Goal: Task Accomplishment & Management: Manage account settings

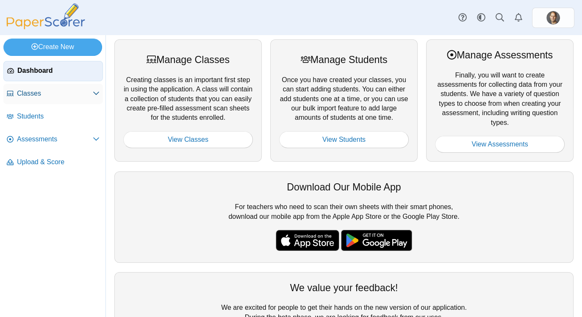
click at [27, 96] on span "Classes" at bounding box center [55, 93] width 76 height 9
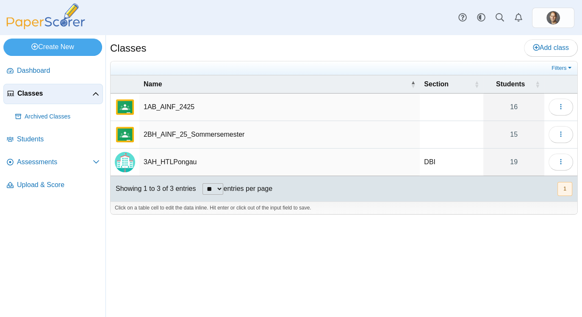
click at [162, 163] on td "3AH_HTLPongau" at bounding box center [279, 163] width 280 height 28
click at [38, 161] on span "Assessments" at bounding box center [55, 161] width 76 height 9
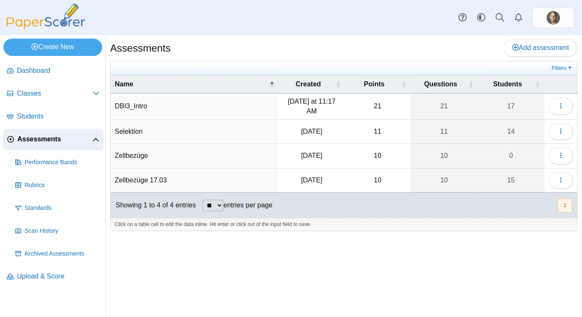
click at [130, 101] on td "DBI3_Intro" at bounding box center [194, 107] width 168 height 26
click at [118, 102] on input "**********" at bounding box center [195, 106] width 160 height 17
click at [374, 104] on td "21" at bounding box center [378, 107] width 66 height 26
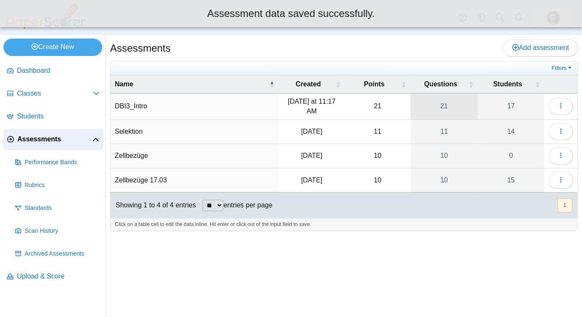
click at [448, 105] on link "21" at bounding box center [443, 107] width 67 height 26
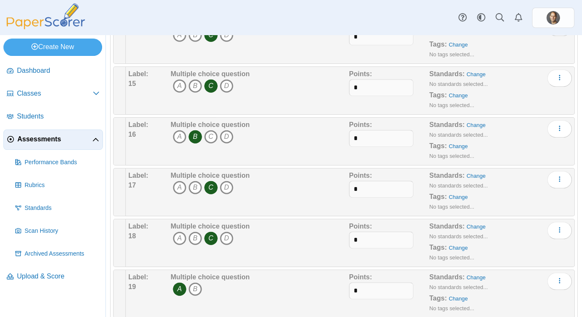
scroll to position [911, 0]
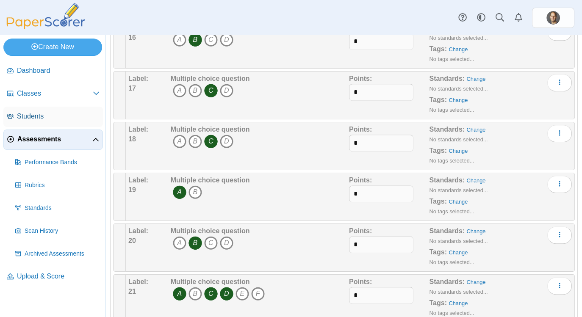
click at [30, 120] on span "Students" at bounding box center [58, 116] width 83 height 9
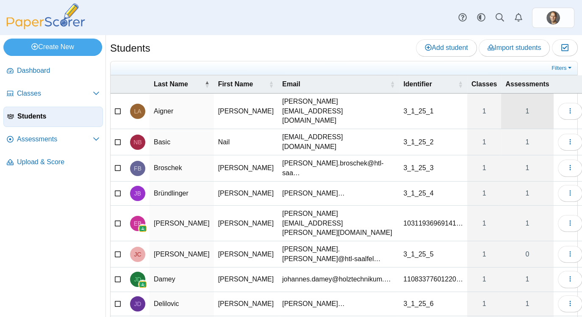
click at [505, 102] on link "1" at bounding box center [527, 111] width 52 height 35
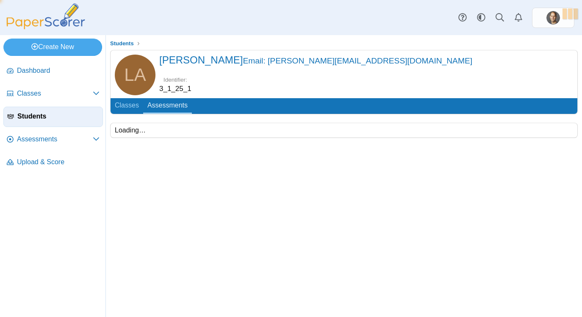
scroll to position [46, 0]
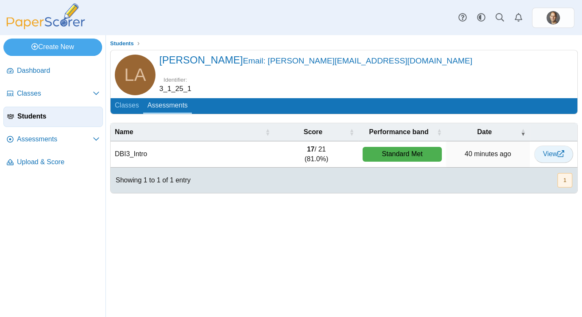
click at [552, 150] on span "View" at bounding box center [553, 153] width 21 height 7
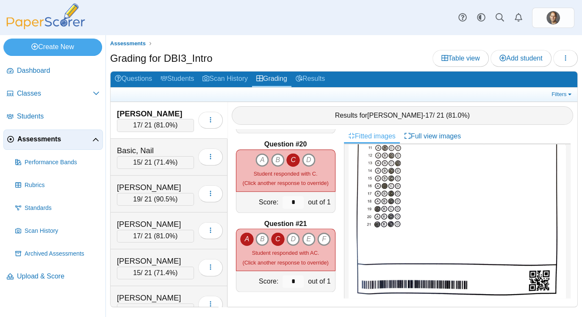
scroll to position [129, 0]
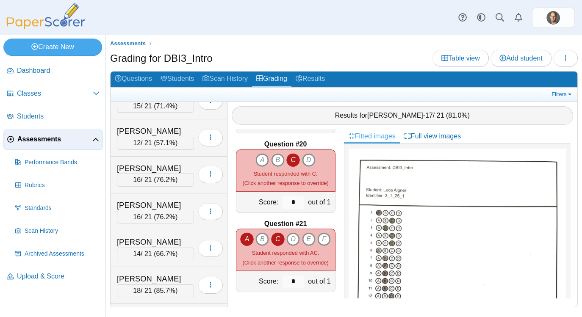
scroll to position [171, 0]
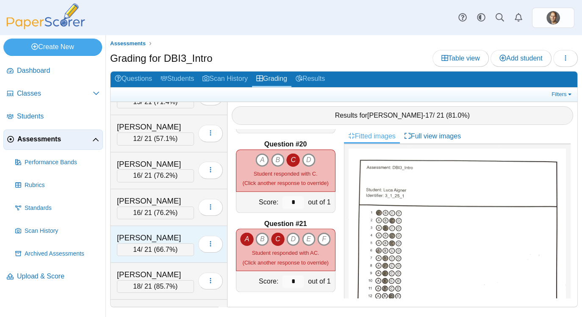
click at [138, 233] on div "Gutmann, Lukas" at bounding box center [155, 237] width 77 height 11
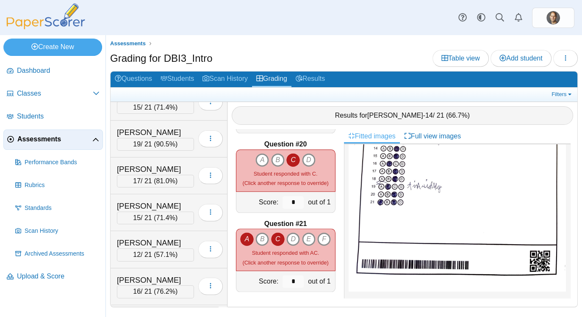
scroll to position [0, 0]
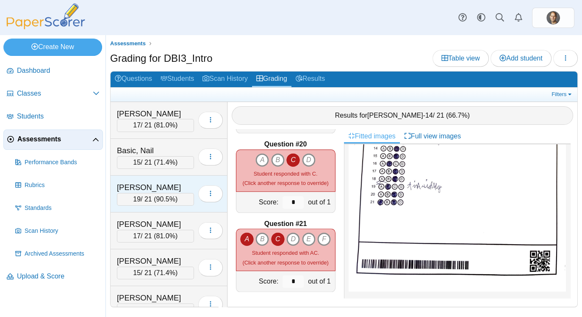
click at [136, 187] on div "Broschek, Franz-Ludwig" at bounding box center [155, 187] width 77 height 11
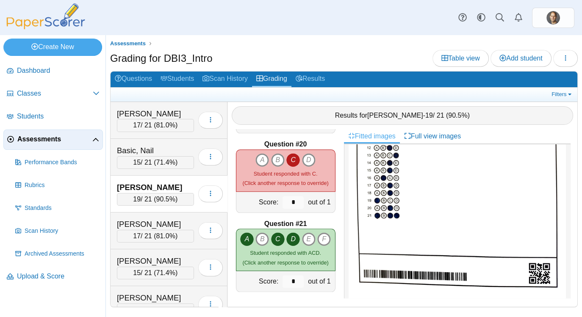
scroll to position [1505, 0]
click at [135, 118] on div "Aigner, Luca" at bounding box center [155, 113] width 77 height 11
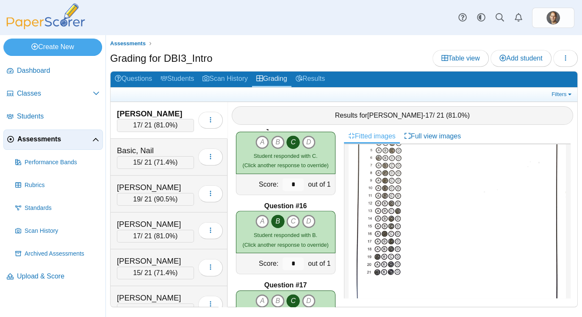
scroll to position [1133, 0]
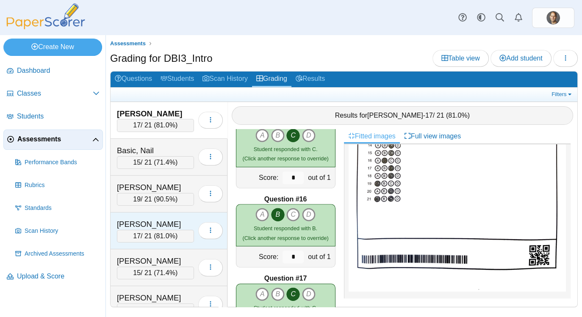
click at [129, 226] on div "[PERSON_NAME]" at bounding box center [155, 224] width 77 height 11
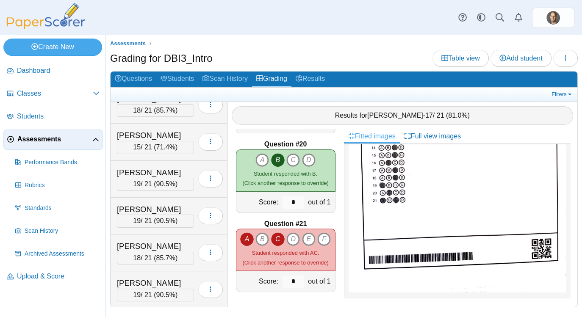
scroll to position [420, 0]
click at [13, 90] on icon at bounding box center [10, 93] width 7 height 7
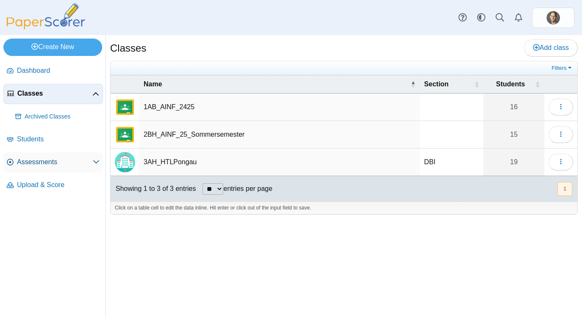
click at [20, 165] on span "Assessments" at bounding box center [55, 161] width 76 height 9
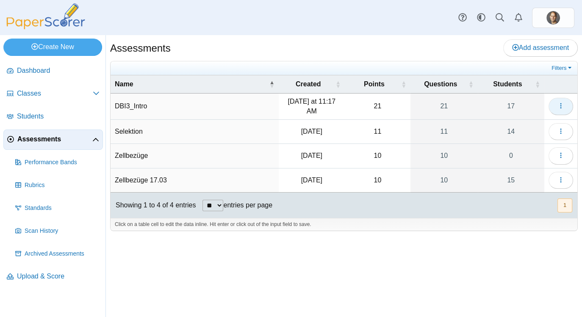
click at [560, 107] on use "button" at bounding box center [560, 106] width 1 height 6
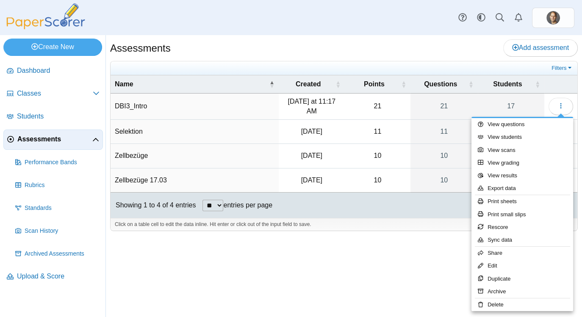
click at [491, 117] on div at bounding box center [291, 158] width 582 height 317
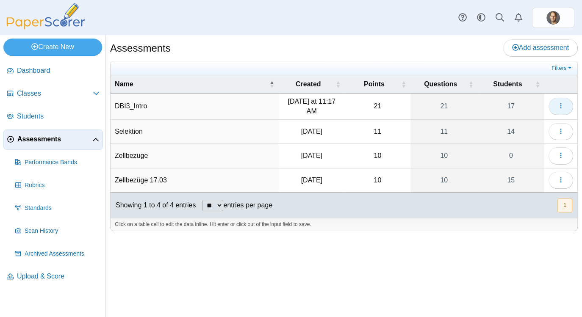
click at [560, 105] on use "button" at bounding box center [560, 106] width 1 height 6
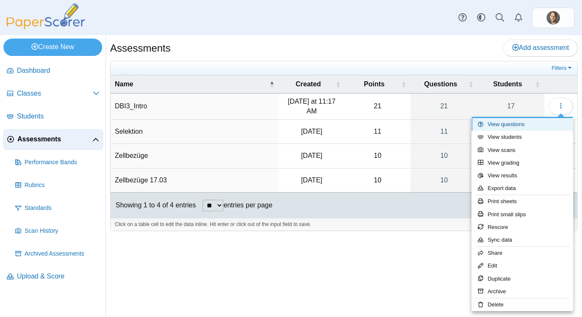
click at [493, 125] on link "View questions" at bounding box center [522, 124] width 102 height 13
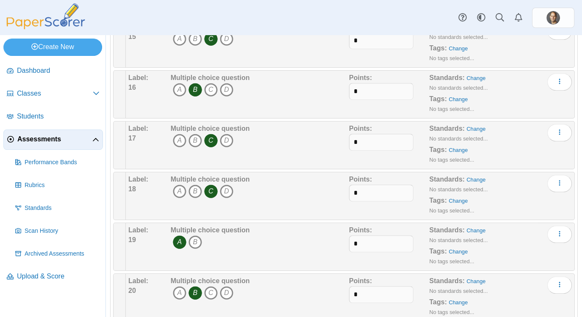
scroll to position [911, 0]
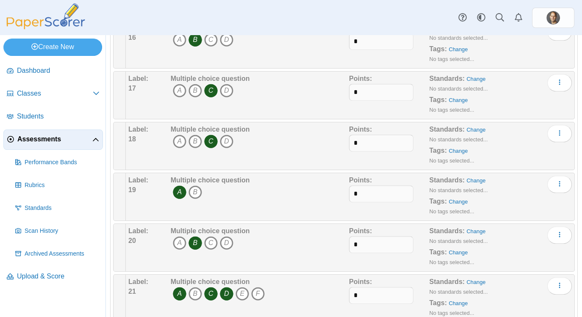
click at [299, 298] on div "Multiple choice question A B C D E F" at bounding box center [258, 298] width 180 height 42
click at [556, 283] on icon "More options" at bounding box center [559, 285] width 7 height 7
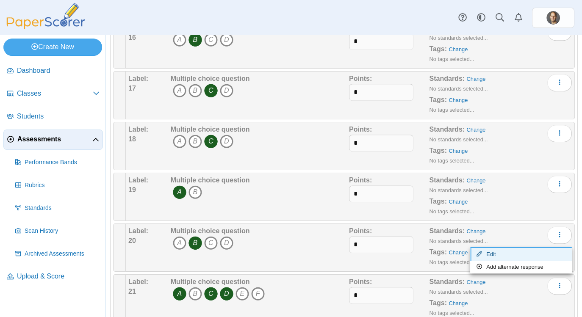
click at [490, 254] on link "Edit" at bounding box center [521, 254] width 102 height 13
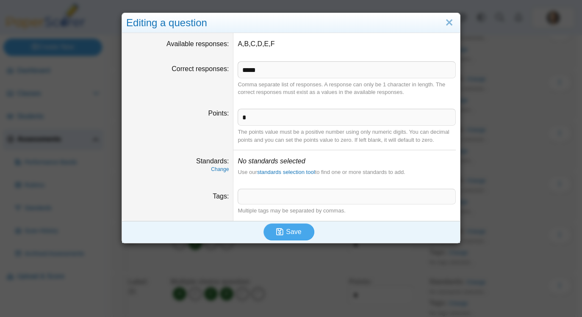
click at [148, 133] on dt "Points" at bounding box center [177, 125] width 111 height 47
click at [451, 20] on link "Close" at bounding box center [448, 23] width 13 height 14
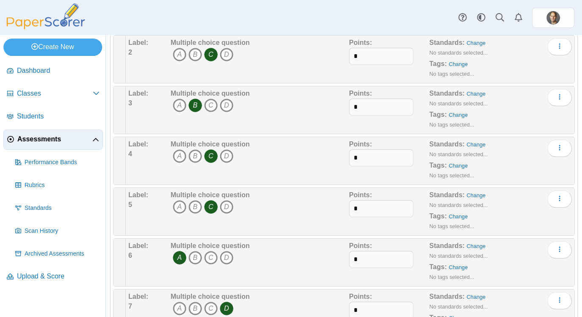
scroll to position [0, 0]
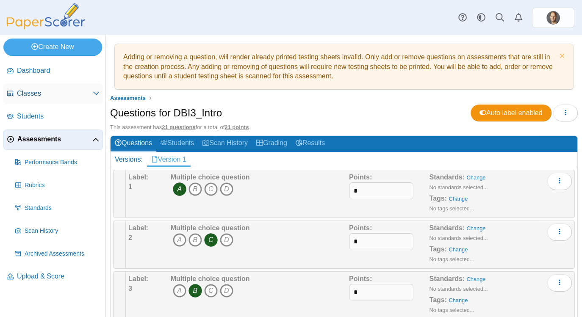
click at [21, 95] on span "Classes" at bounding box center [55, 93] width 76 height 9
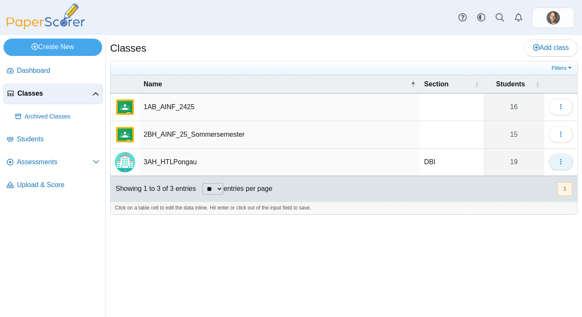
click at [557, 165] on icon "button" at bounding box center [560, 161] width 7 height 7
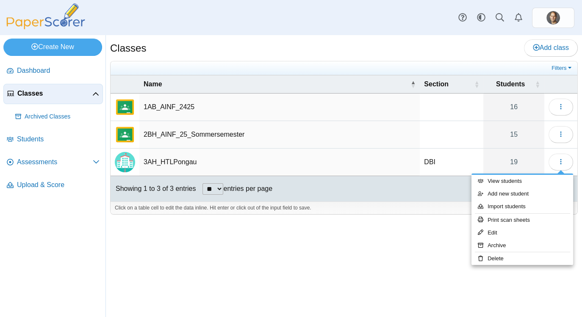
click at [363, 191] on div at bounding box center [291, 158] width 582 height 317
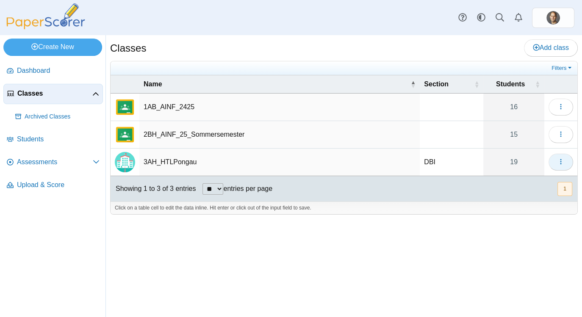
click at [557, 163] on icon "button" at bounding box center [560, 161] width 7 height 7
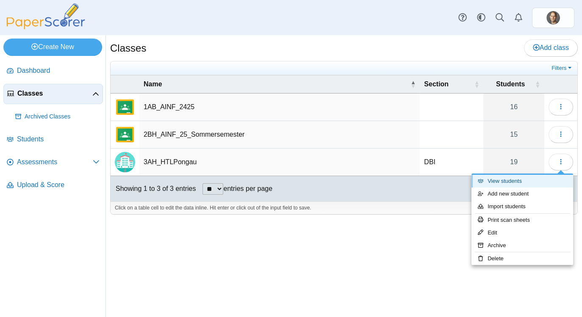
click at [483, 183] on icon at bounding box center [480, 181] width 6 height 6
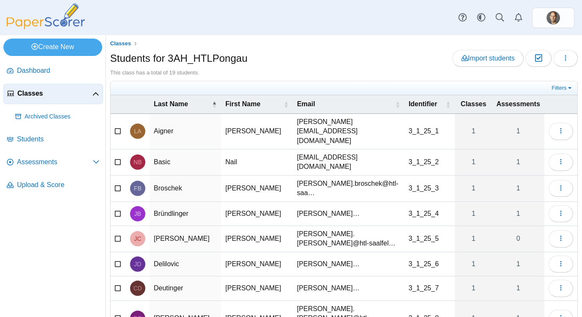
scroll to position [71, 0]
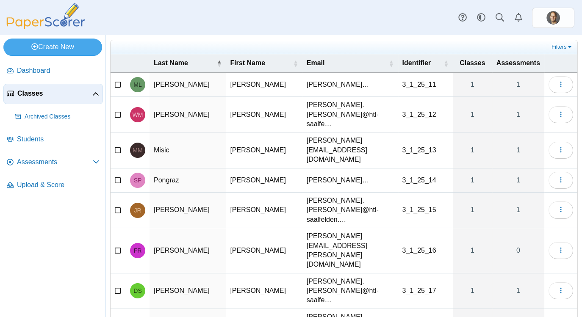
scroll to position [0, 0]
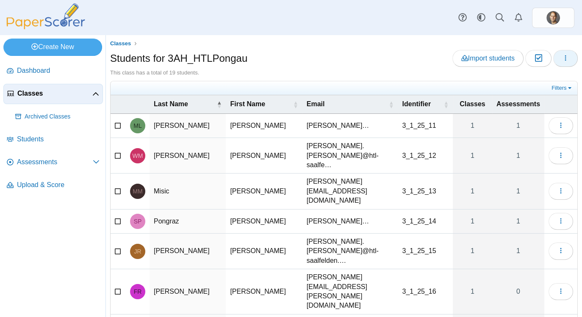
click at [565, 60] on use "button" at bounding box center [565, 58] width 1 height 6
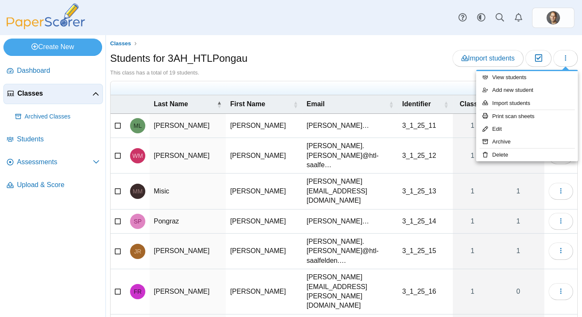
click at [373, 150] on div at bounding box center [291, 158] width 582 height 317
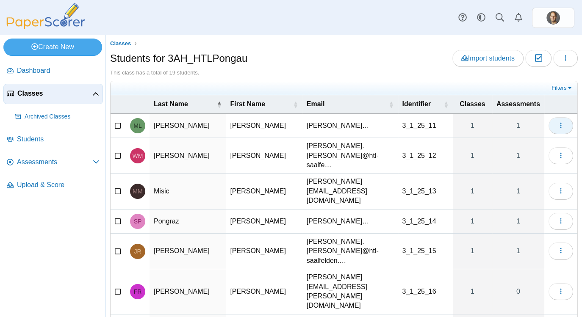
click at [560, 123] on use "button" at bounding box center [560, 126] width 1 height 6
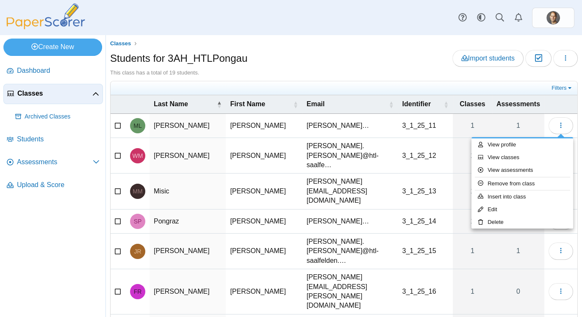
click at [273, 157] on div at bounding box center [291, 158] width 582 height 317
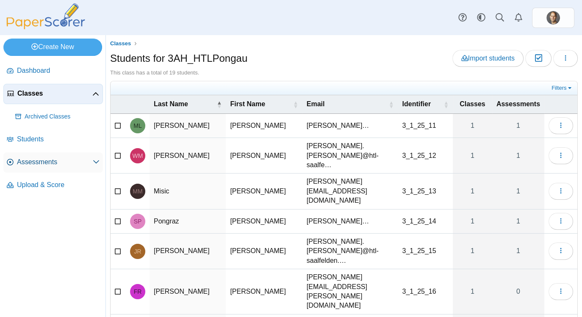
click at [32, 163] on span "Assessments" at bounding box center [55, 161] width 76 height 9
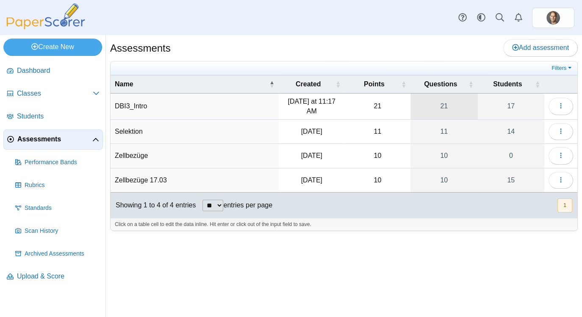
click at [440, 104] on link "21" at bounding box center [443, 107] width 67 height 26
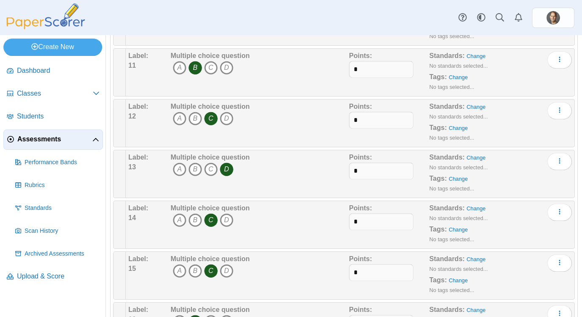
scroll to position [911, 0]
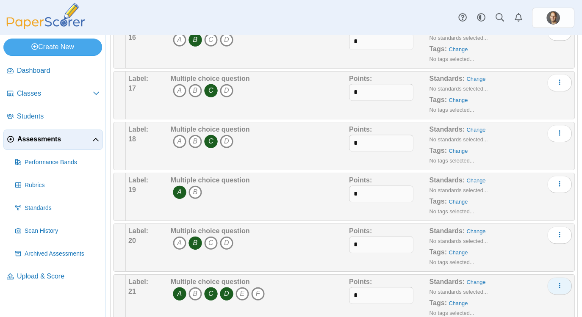
click at [560, 284] on use "More options" at bounding box center [558, 286] width 1 height 6
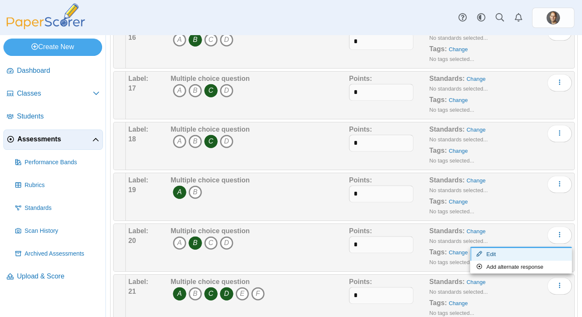
click at [488, 251] on link "Edit" at bounding box center [521, 254] width 102 height 13
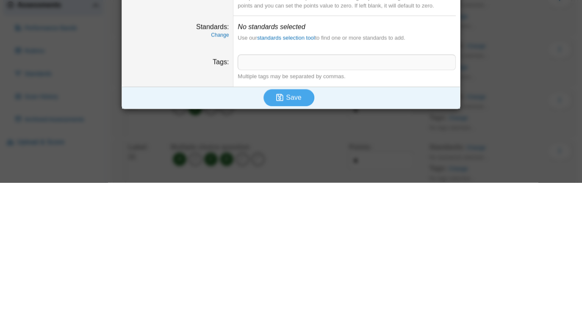
click at [24, 268] on div "Editing a question Available responses A,B,C,D,E,F Correct responses ***** Comm…" at bounding box center [291, 158] width 582 height 317
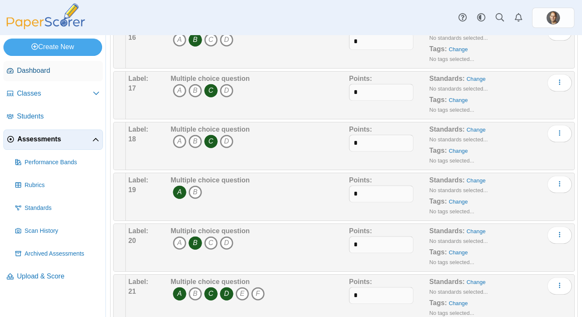
click at [25, 74] on span "Dashboard" at bounding box center [58, 70] width 83 height 9
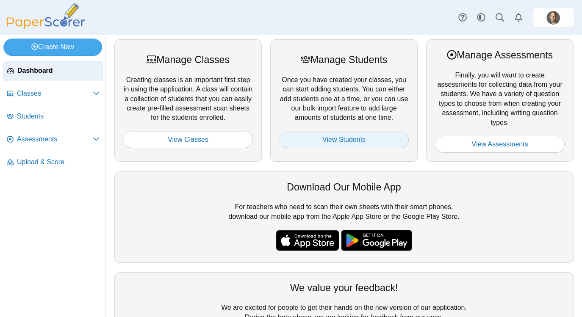
click at [306, 139] on link "View Students" at bounding box center [344, 139] width 130 height 17
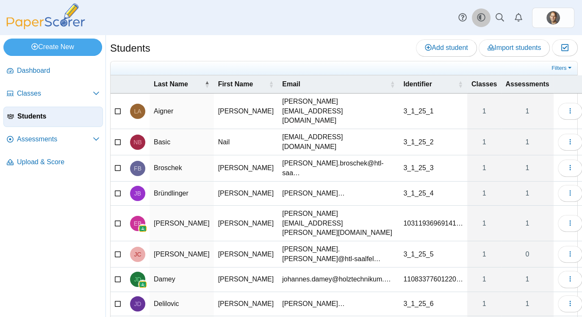
click at [477, 17] on use at bounding box center [481, 18] width 8 height 8
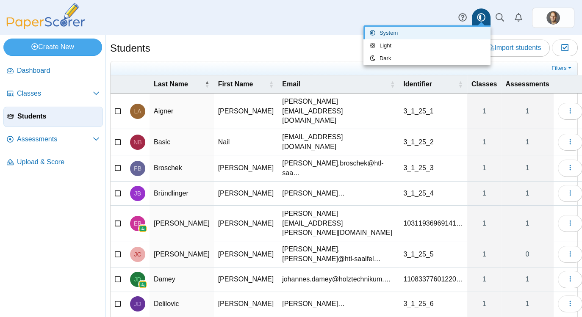
click at [177, 33] on div "Dashboard Classes Archived classes Students Assessments" at bounding box center [291, 17] width 582 height 35
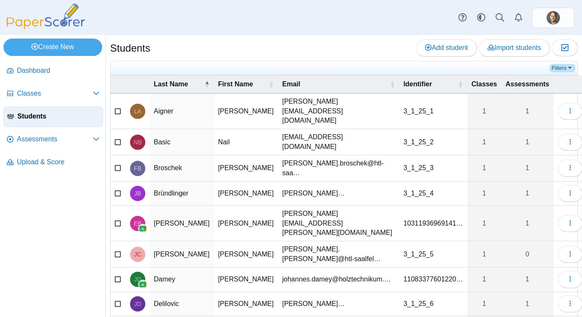
click at [573, 70] on link "Filters" at bounding box center [562, 68] width 26 height 8
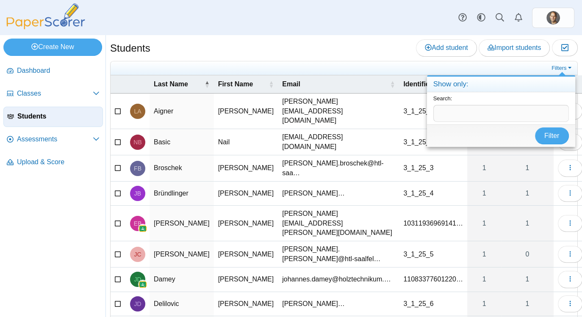
click at [201, 44] on div at bounding box center [291, 158] width 582 height 317
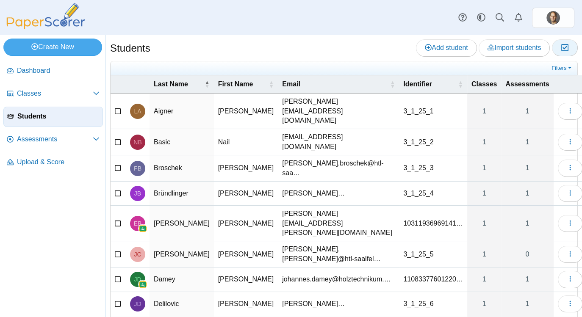
click at [568, 51] on icon "button" at bounding box center [564, 47] width 8 height 7
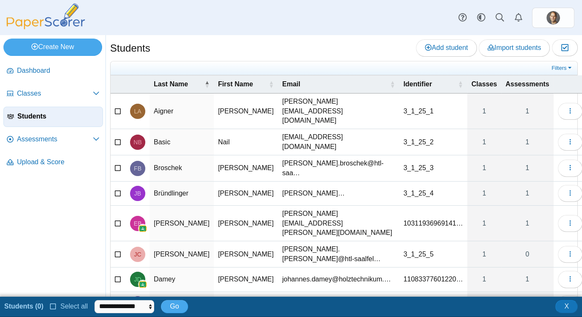
click at [63, 307] on span "Select all" at bounding box center [72, 306] width 31 height 7
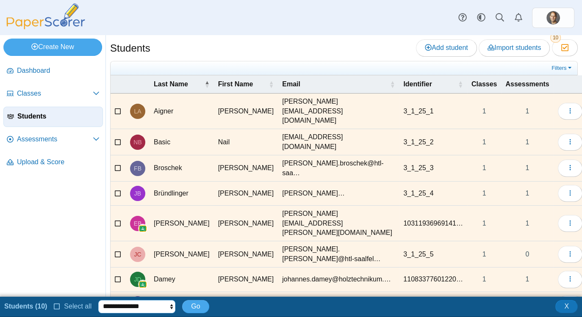
click at [136, 311] on select "**********" at bounding box center [136, 306] width 77 height 13
click at [58, 308] on icon at bounding box center [57, 306] width 7 height 6
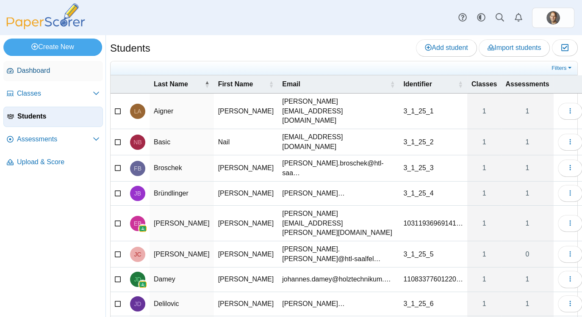
click at [17, 72] on span "Dashboard" at bounding box center [58, 70] width 83 height 9
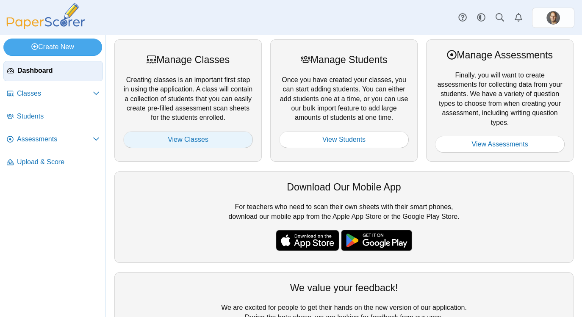
click at [151, 135] on link "View Classes" at bounding box center [188, 139] width 130 height 17
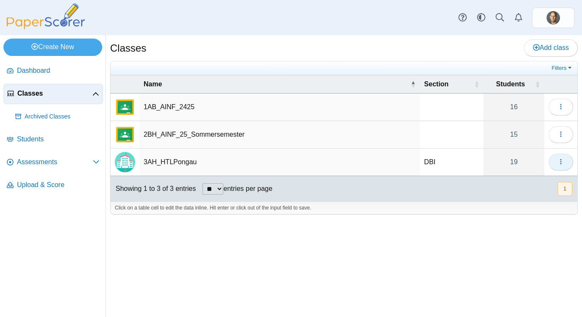
click at [557, 158] on icon "button" at bounding box center [560, 161] width 7 height 7
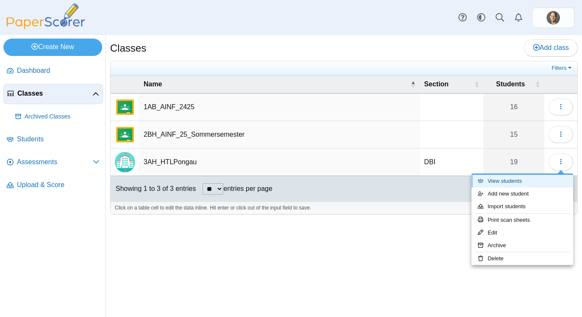
click at [517, 179] on link "View students" at bounding box center [522, 181] width 102 height 13
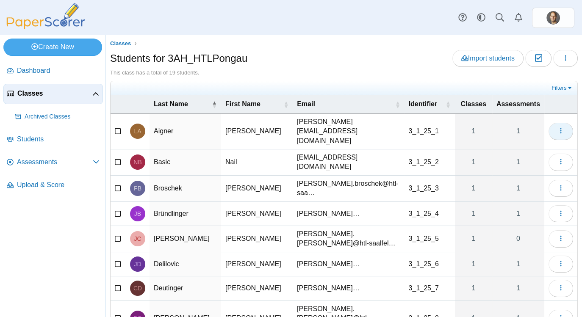
click at [560, 128] on use "button" at bounding box center [560, 131] width 1 height 6
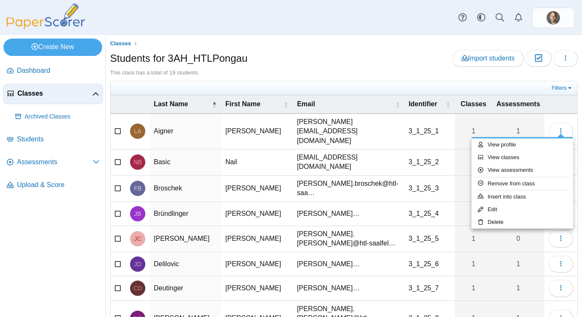
click at [15, 217] on div at bounding box center [291, 158] width 582 height 317
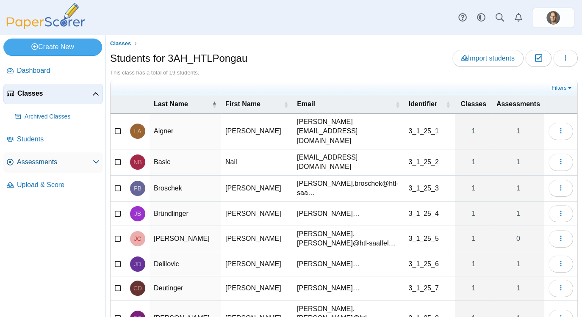
click at [21, 163] on span "Assessments" at bounding box center [55, 161] width 76 height 9
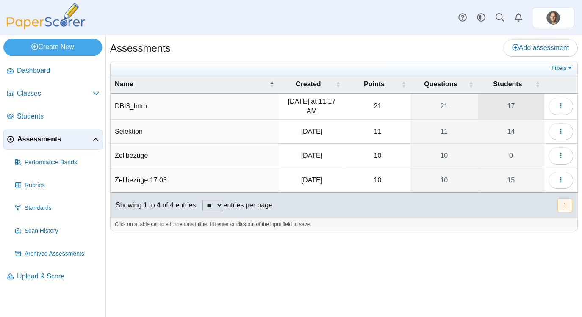
click at [515, 101] on link "17" at bounding box center [510, 107] width 66 height 26
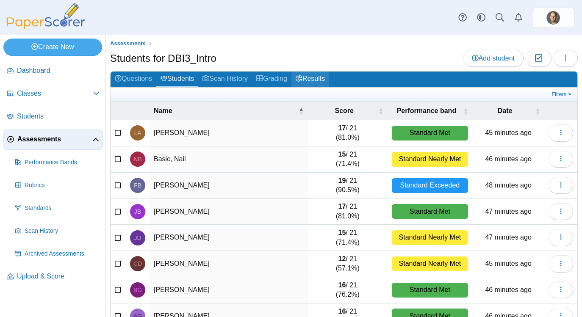
click at [320, 77] on link "Results" at bounding box center [310, 80] width 38 height 16
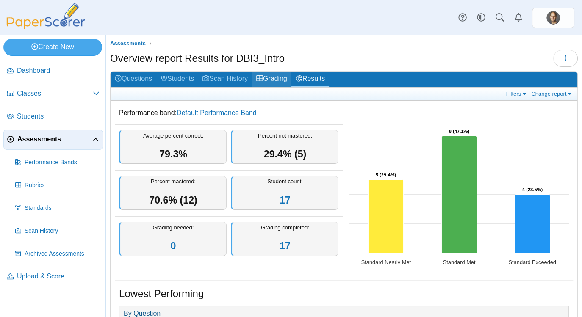
click at [280, 76] on link "Grading" at bounding box center [271, 80] width 39 height 16
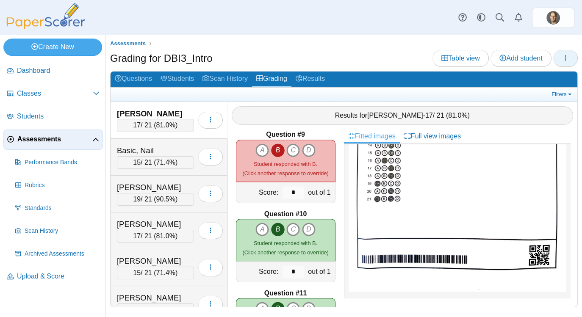
click at [566, 57] on use "button" at bounding box center [565, 58] width 1 height 6
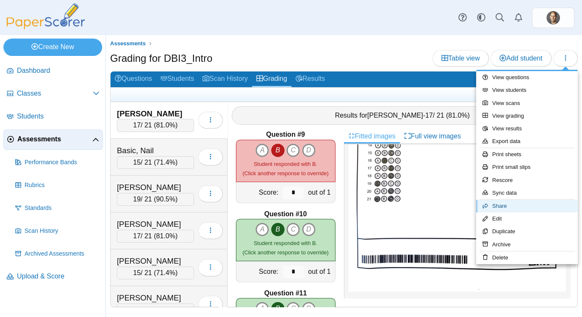
click at [507, 206] on link "Share" at bounding box center [527, 206] width 102 height 13
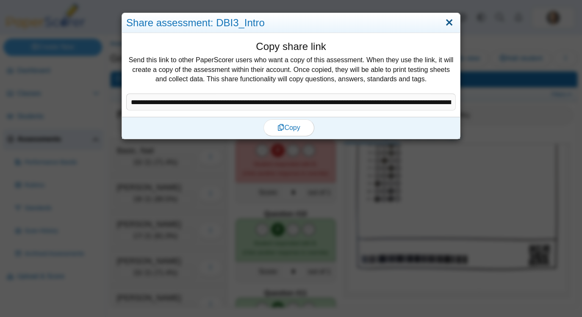
click at [449, 26] on link "Close" at bounding box center [448, 23] width 13 height 14
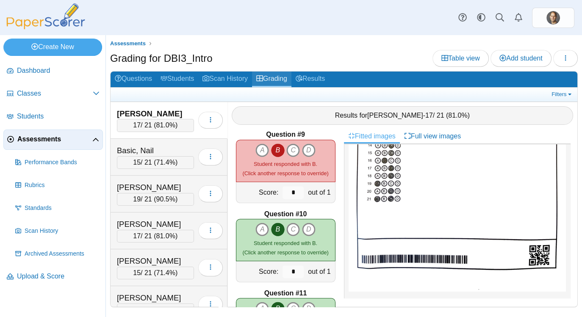
click at [281, 83] on link "Grading" at bounding box center [271, 80] width 39 height 16
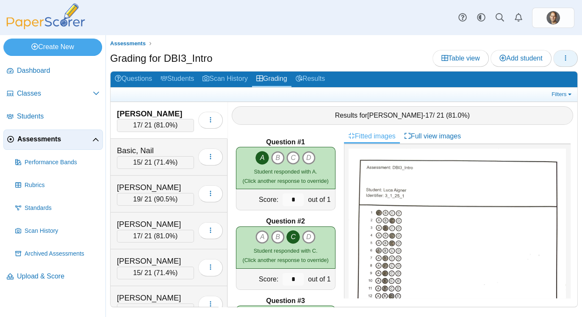
click at [566, 55] on use "button" at bounding box center [565, 58] width 1 height 6
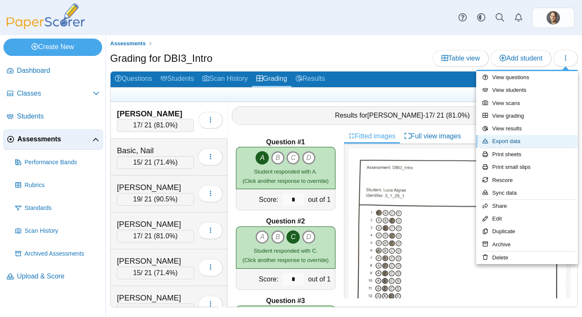
click at [516, 140] on link "Export data" at bounding box center [527, 141] width 102 height 13
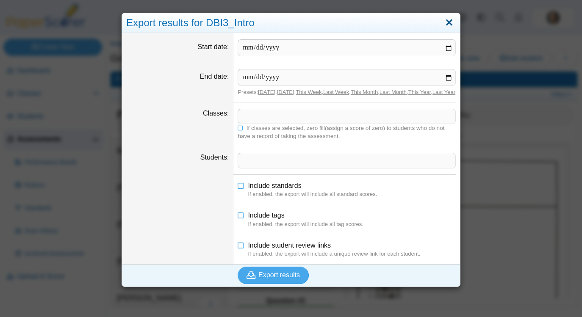
click at [448, 24] on link "Close" at bounding box center [448, 23] width 13 height 14
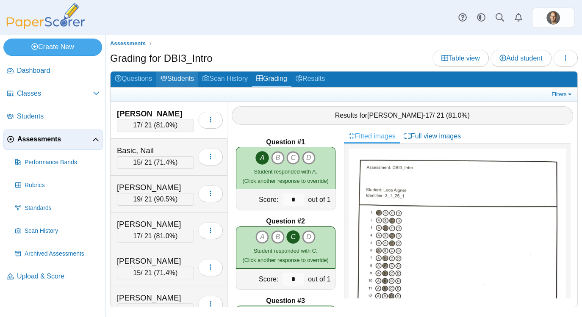
click at [179, 81] on link "Students" at bounding box center [177, 80] width 42 height 16
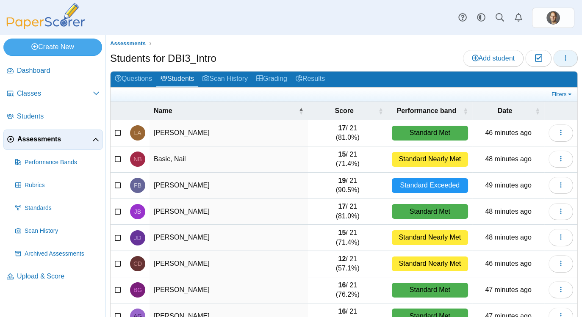
click at [565, 60] on use "button" at bounding box center [565, 58] width 1 height 6
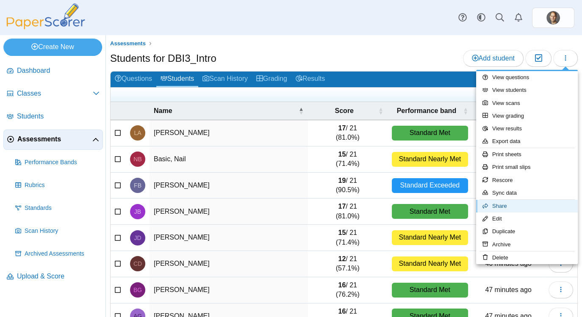
click at [503, 203] on link "Share" at bounding box center [527, 206] width 102 height 13
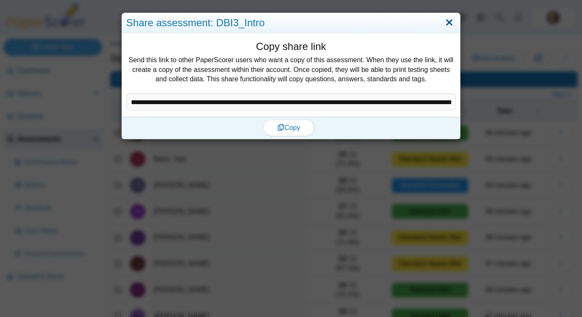
click at [445, 24] on link "Close" at bounding box center [448, 23] width 13 height 14
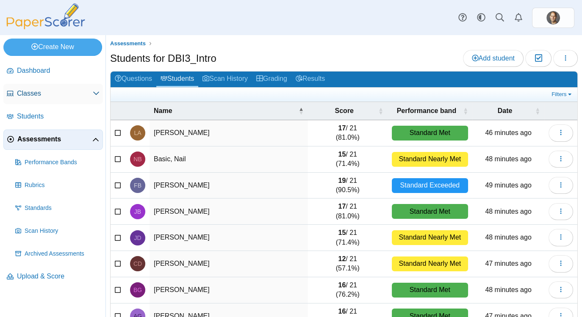
click at [17, 91] on span "Classes" at bounding box center [55, 93] width 76 height 9
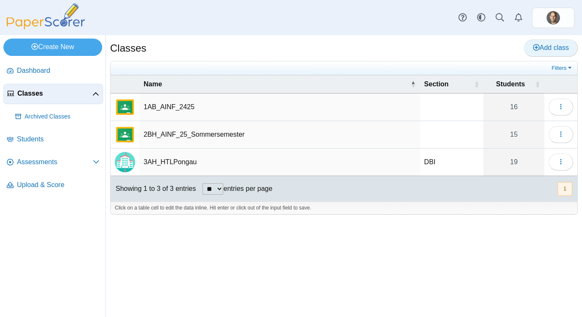
click at [558, 47] on span "Add class" at bounding box center [550, 47] width 36 height 7
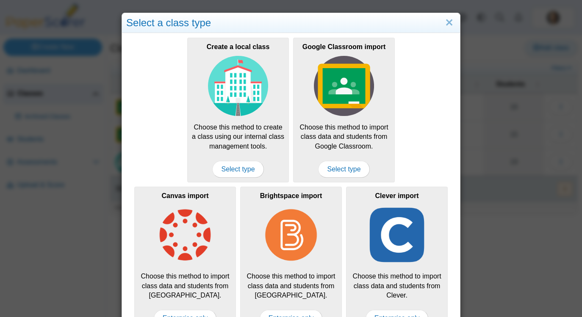
scroll to position [24, 0]
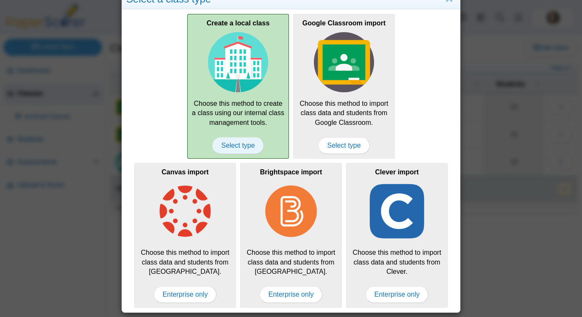
click at [237, 146] on span "Select type" at bounding box center [237, 145] width 51 height 17
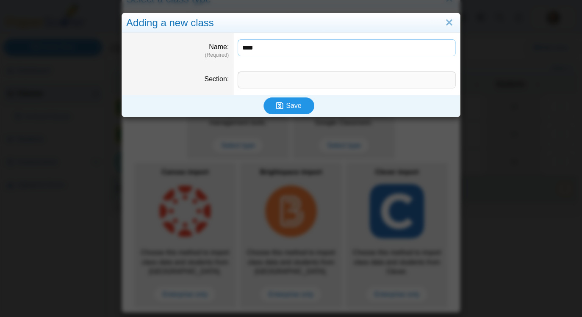
type input "****"
click at [299, 104] on span "Save" at bounding box center [293, 105] width 15 height 7
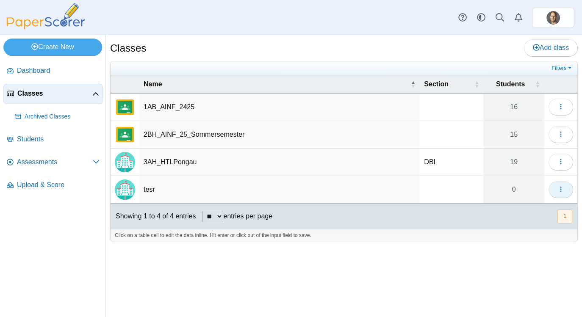
click at [560, 191] on use "button" at bounding box center [560, 190] width 1 height 6
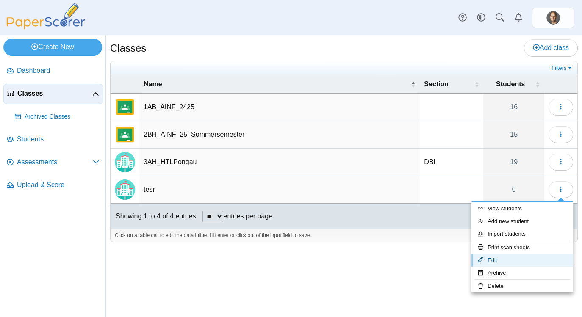
click at [508, 262] on link "Edit" at bounding box center [522, 260] width 102 height 13
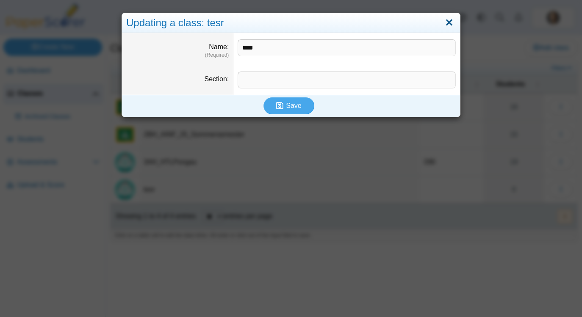
click at [452, 25] on link "Close" at bounding box center [448, 23] width 13 height 14
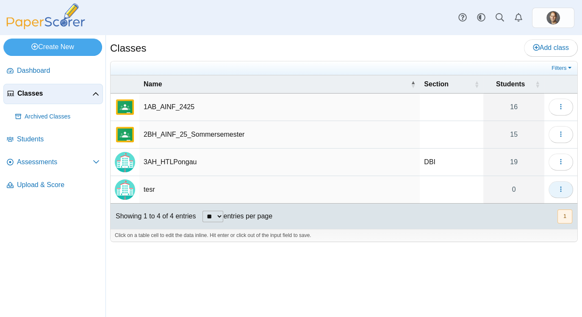
click at [560, 188] on use "button" at bounding box center [560, 190] width 1 height 6
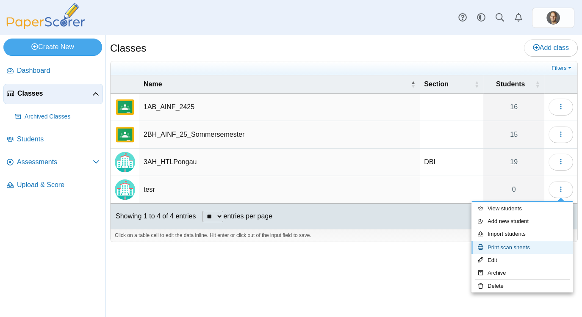
click at [529, 244] on link "Print scan sheets" at bounding box center [522, 247] width 102 height 13
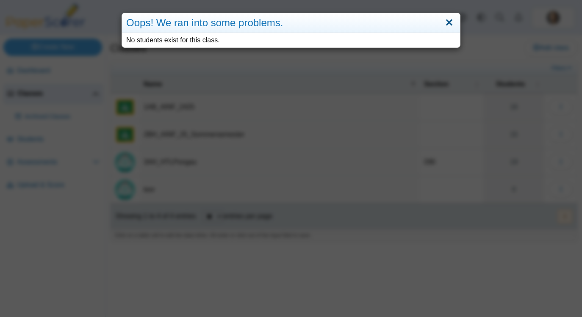
click at [454, 28] on link "Close" at bounding box center [448, 23] width 13 height 14
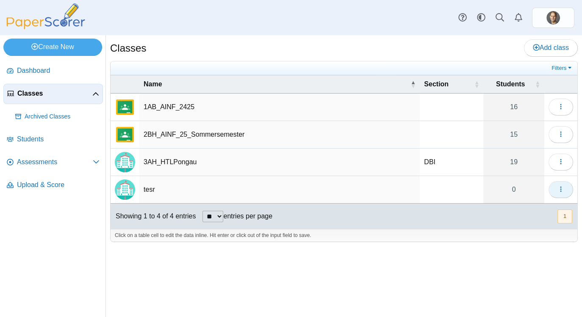
click at [560, 186] on icon "button" at bounding box center [560, 189] width 7 height 7
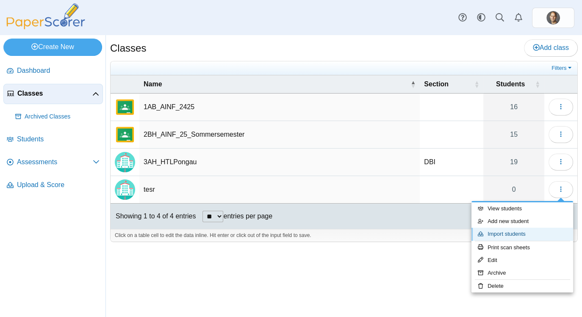
click at [520, 235] on link "Import students" at bounding box center [522, 234] width 102 height 13
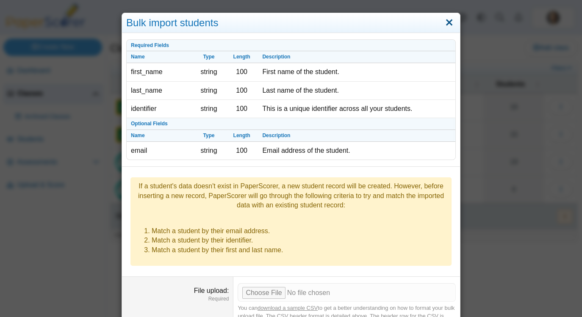
click at [452, 23] on link "Close" at bounding box center [448, 23] width 13 height 14
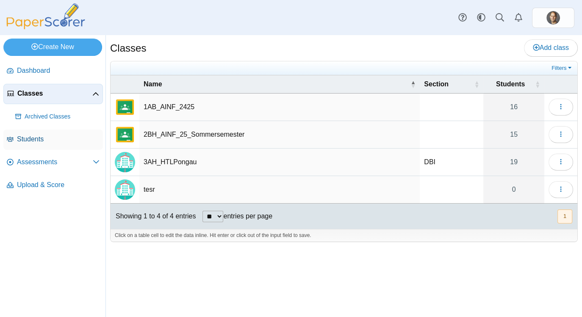
click at [22, 141] on span "Students" at bounding box center [58, 139] width 83 height 9
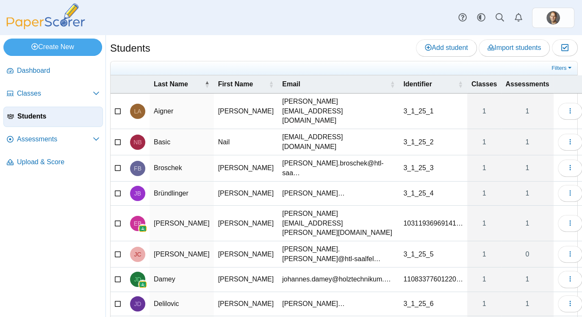
click at [121, 107] on icon at bounding box center [118, 110] width 7 height 6
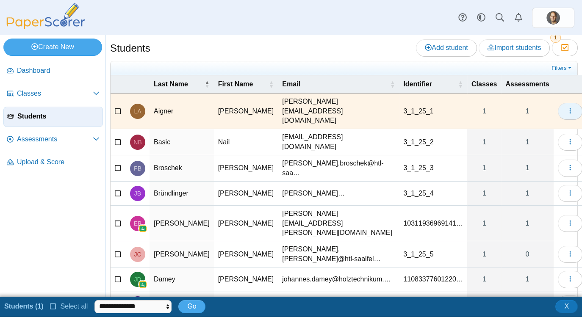
click at [569, 108] on use "button" at bounding box center [569, 111] width 1 height 6
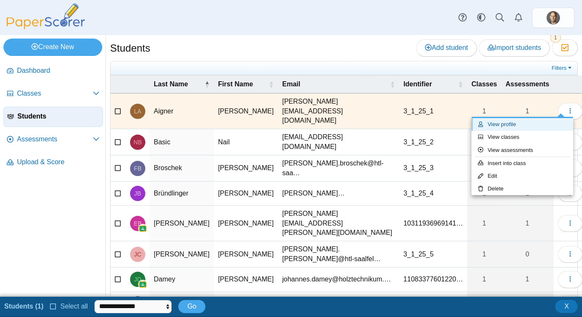
click at [510, 124] on link "View profile" at bounding box center [522, 124] width 102 height 13
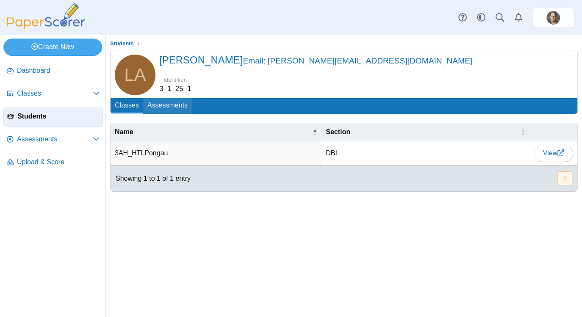
click at [169, 109] on link "Assessments" at bounding box center [167, 106] width 49 height 16
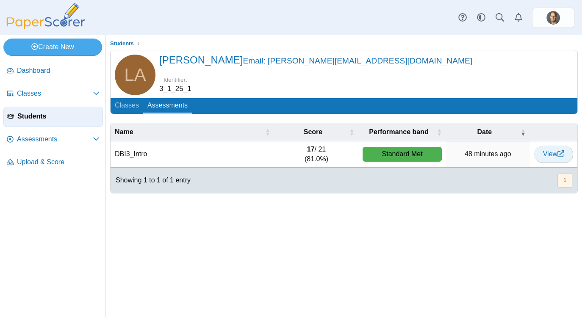
click at [560, 150] on icon at bounding box center [560, 153] width 7 height 7
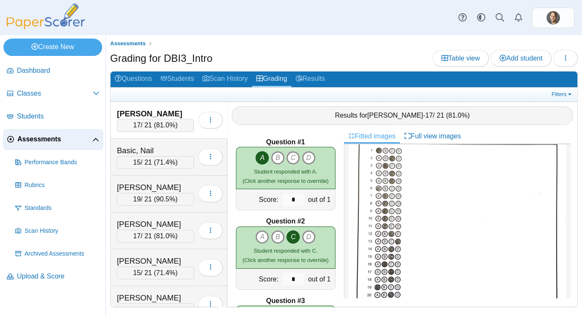
scroll to position [166, 0]
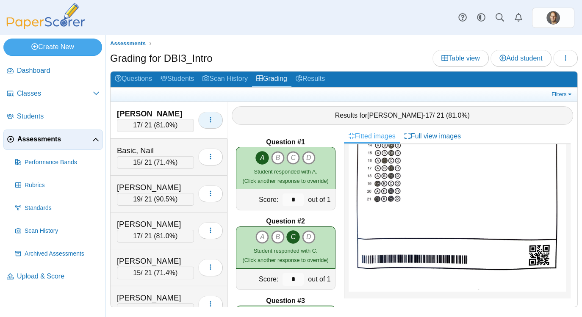
click at [211, 120] on use "button" at bounding box center [210, 120] width 1 height 6
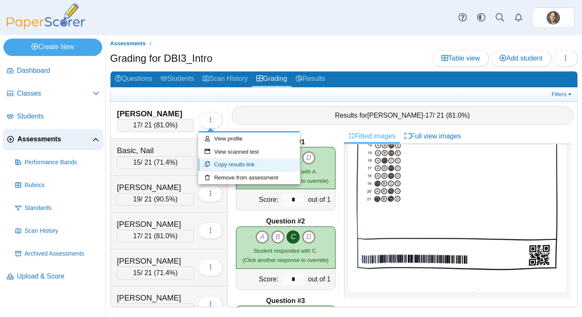
click at [215, 168] on link "Copy results link" at bounding box center [249, 164] width 102 height 13
type textarea "**********"
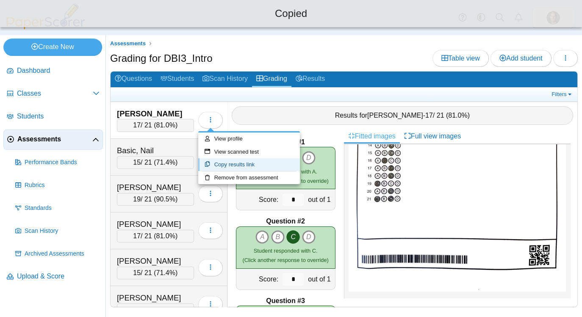
scroll to position [46, 0]
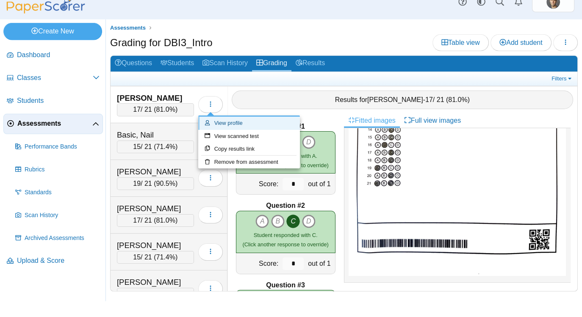
click at [209, 136] on use at bounding box center [206, 139] width 5 height 6
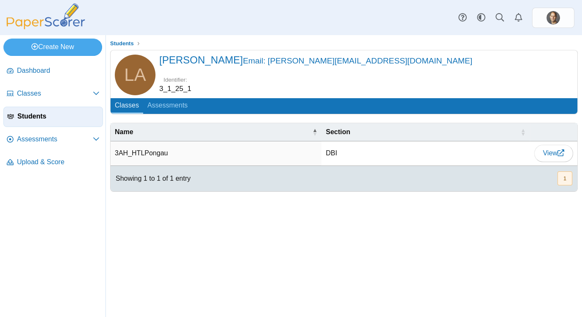
click at [174, 57] on span "[PERSON_NAME] Email: [PERSON_NAME][EMAIL_ADDRESS][DOMAIN_NAME]" at bounding box center [315, 59] width 313 height 11
click at [131, 71] on span "LA" at bounding box center [135, 75] width 22 height 18
